Goal: Navigation & Orientation: Find specific page/section

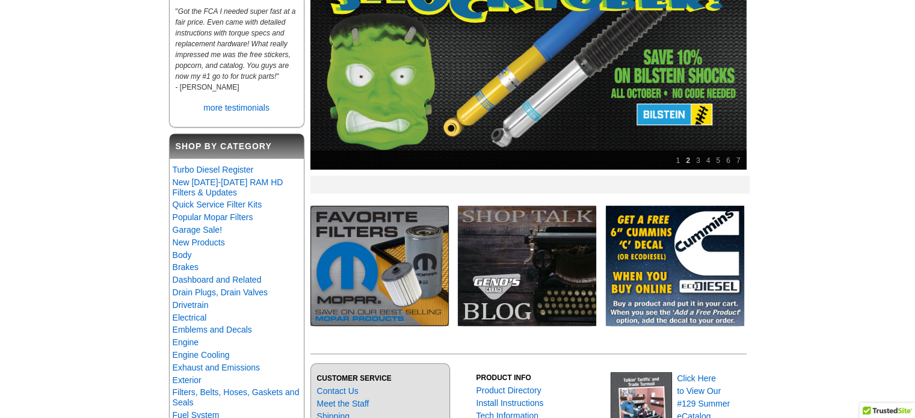
scroll to position [193, 0]
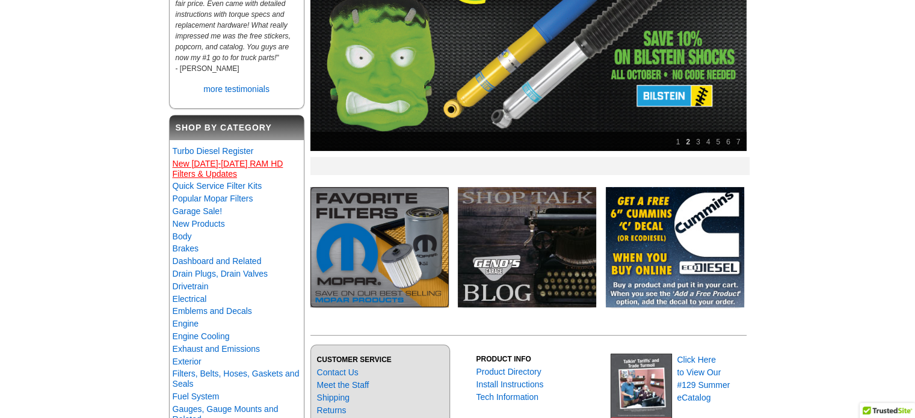
click at [228, 171] on link "New [DATE]-[DATE] RAM HD Filters & Updates" at bounding box center [228, 169] width 111 height 20
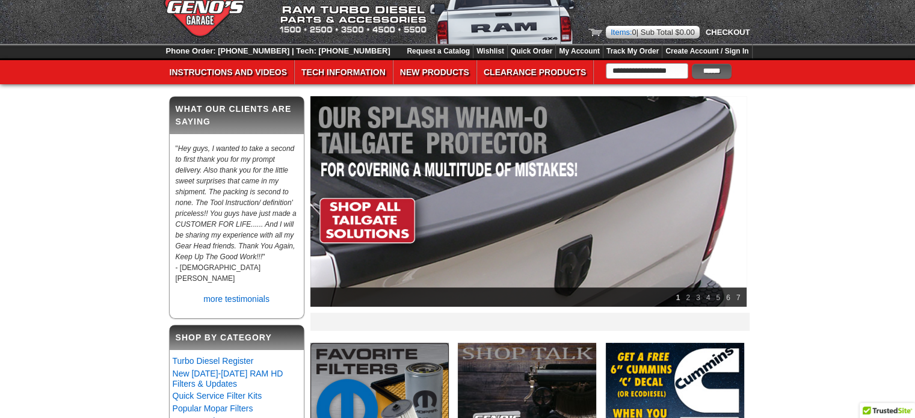
scroll to position [26, 0]
